Goal: Transaction & Acquisition: Purchase product/service

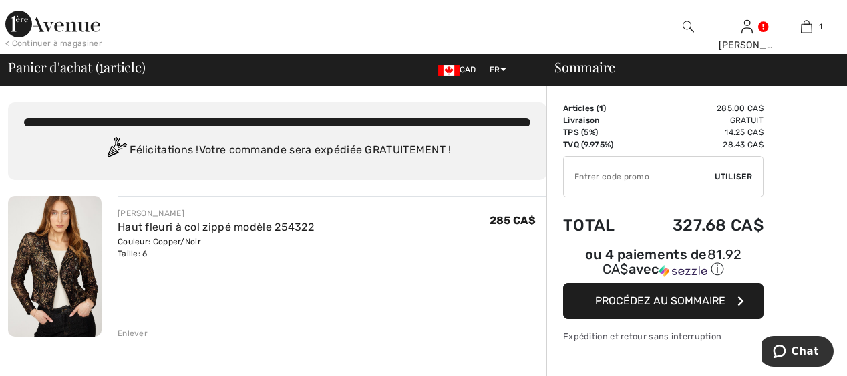
click at [129, 220] on div "Haut fleuri à col zippé modèle 254322" at bounding box center [216, 227] width 196 height 16
click at [127, 221] on link "Haut fleuri à col zippé modèle 254322" at bounding box center [216, 227] width 196 height 13
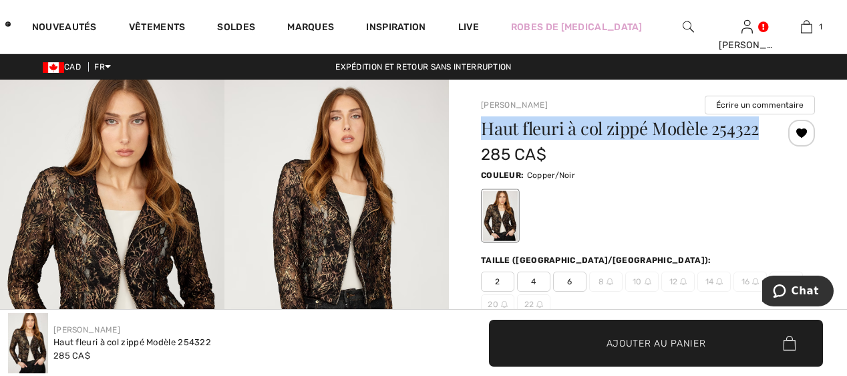
drag, startPoint x: 668, startPoint y: 153, endPoint x: 474, endPoint y: 133, distance: 194.2
copy h1 "Haut fleuri à col zippé Modèle 254322"
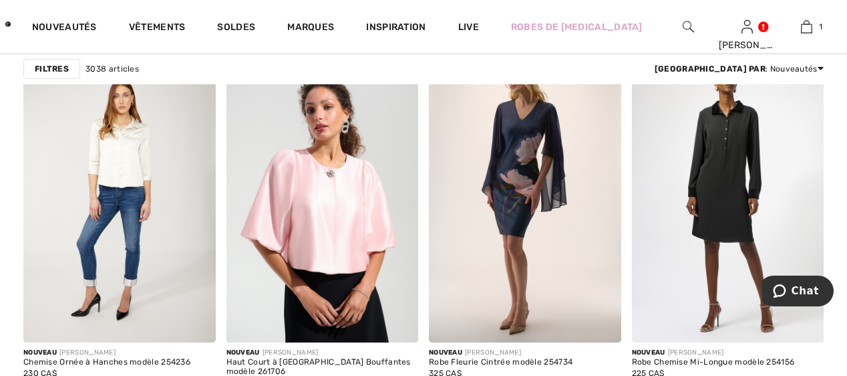
scroll to position [802, 0]
